Goal: Obtain resource: Obtain resource

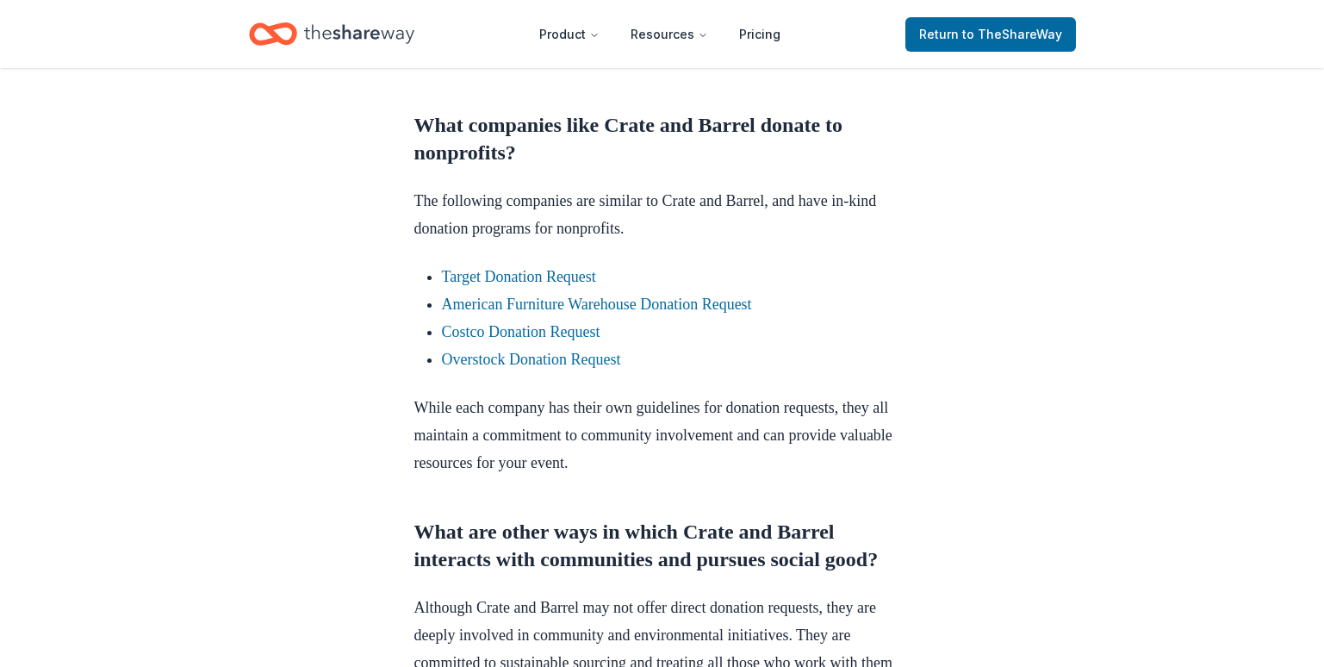
scroll to position [862, 0]
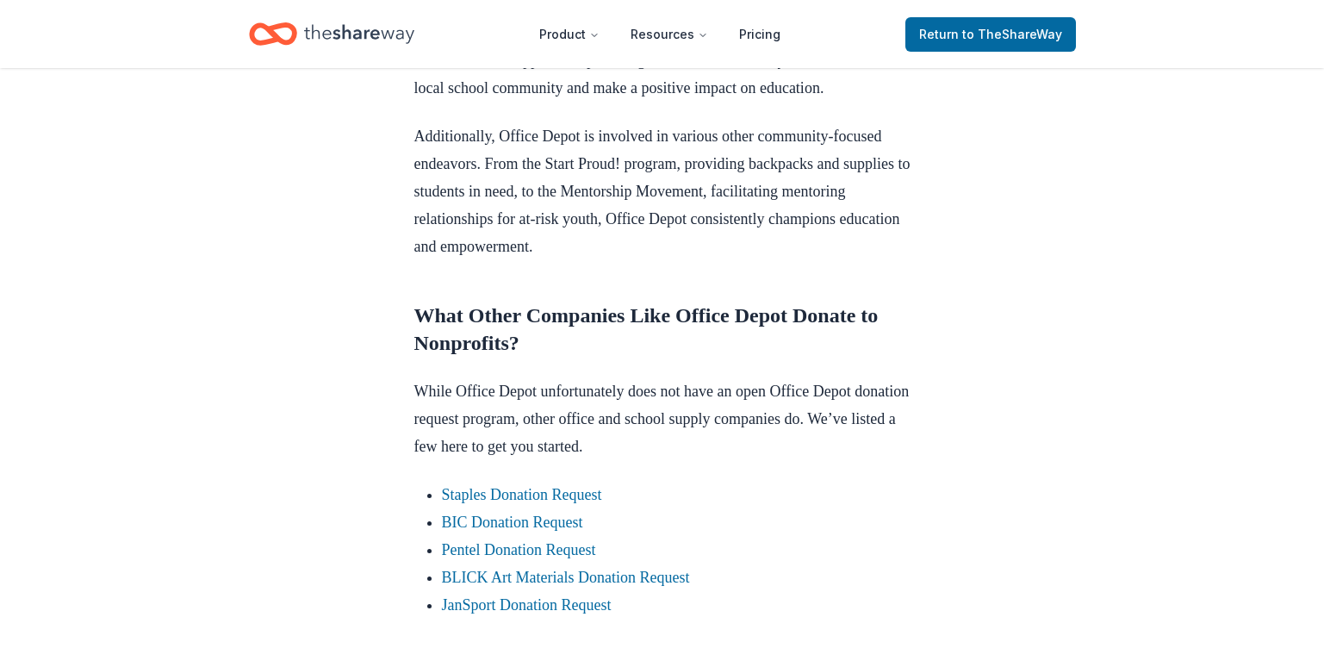
scroll to position [1206, 0]
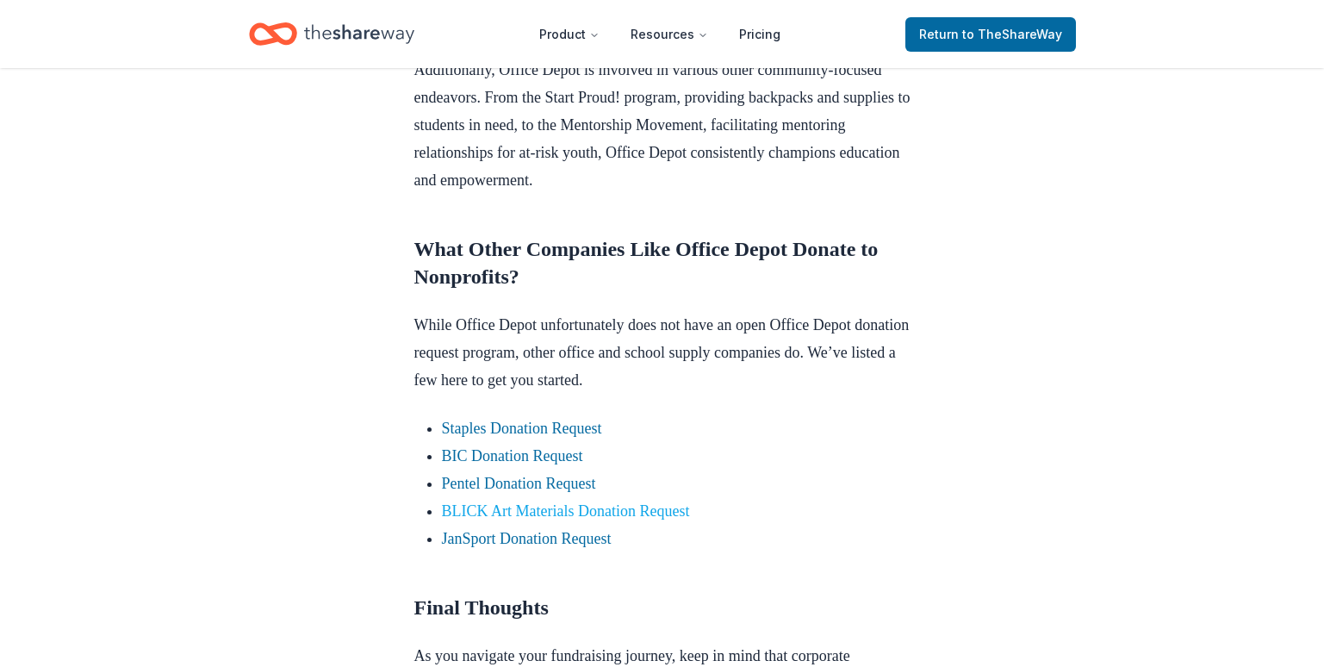
click at [520, 520] on link "BLICK Art Materials Donation Request" at bounding box center [566, 510] width 248 height 17
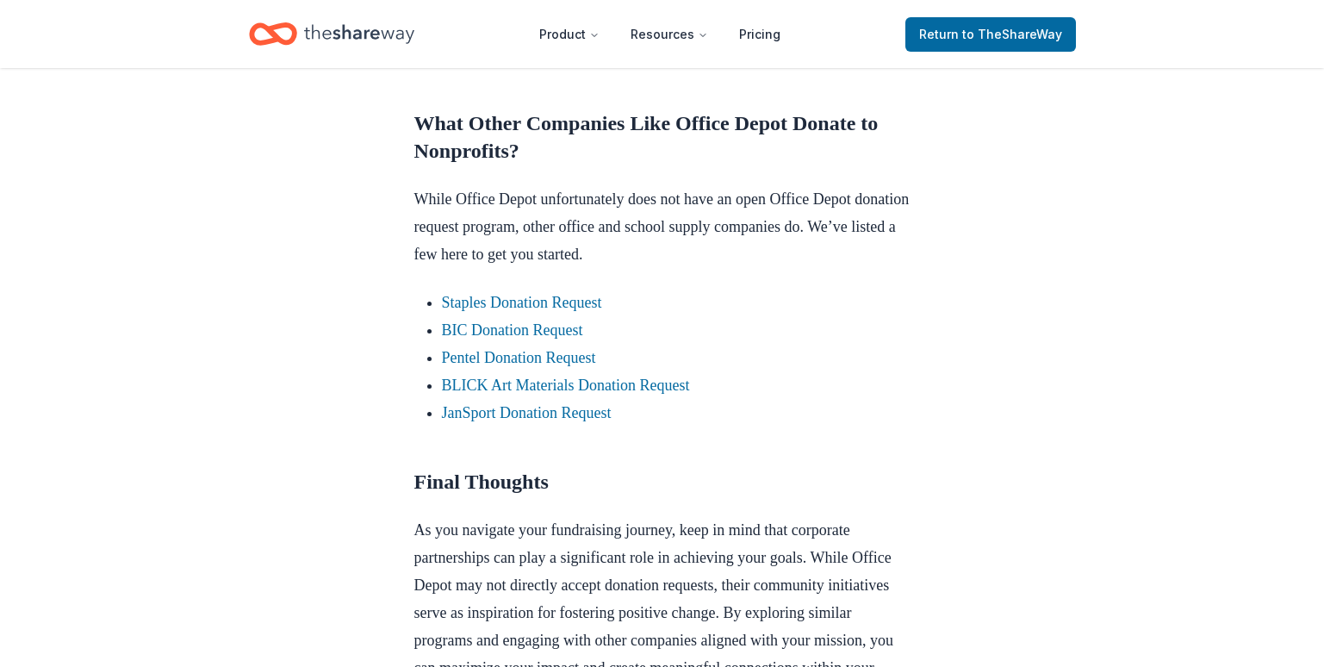
scroll to position [1292, 0]
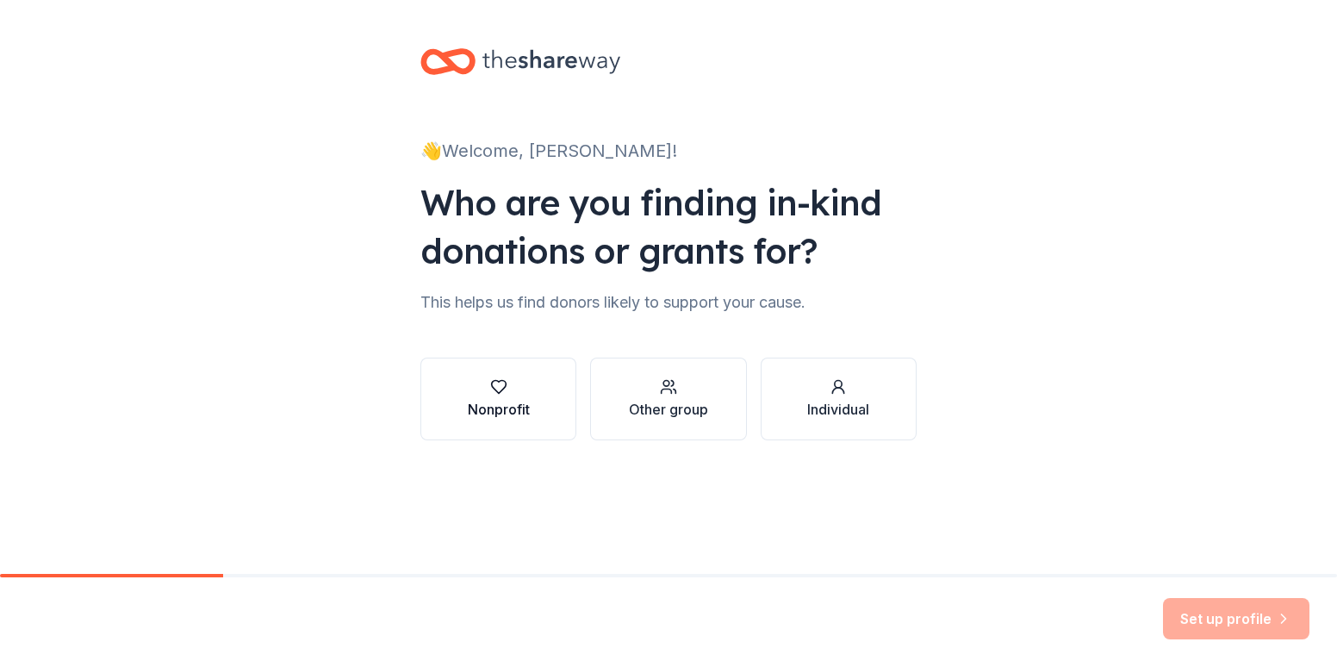
click at [499, 405] on div "Nonprofit" at bounding box center [499, 409] width 62 height 21
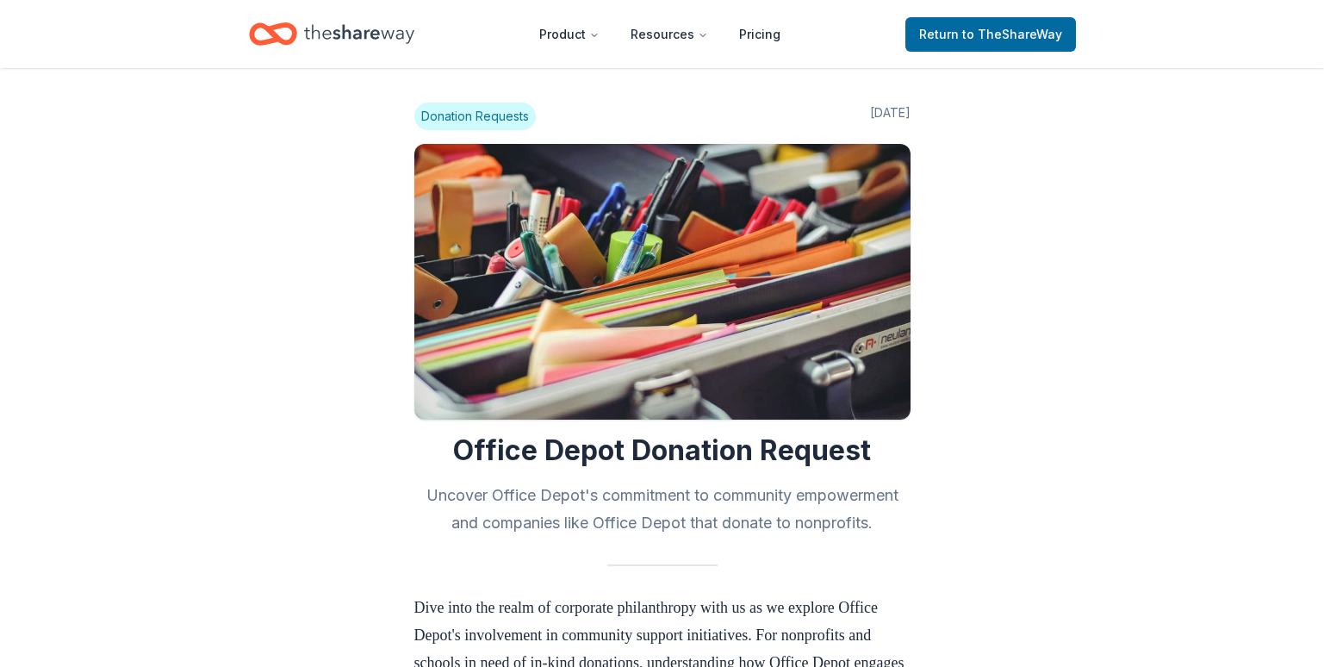
scroll to position [1292, 0]
